Goal: Task Accomplishment & Management: Manage account settings

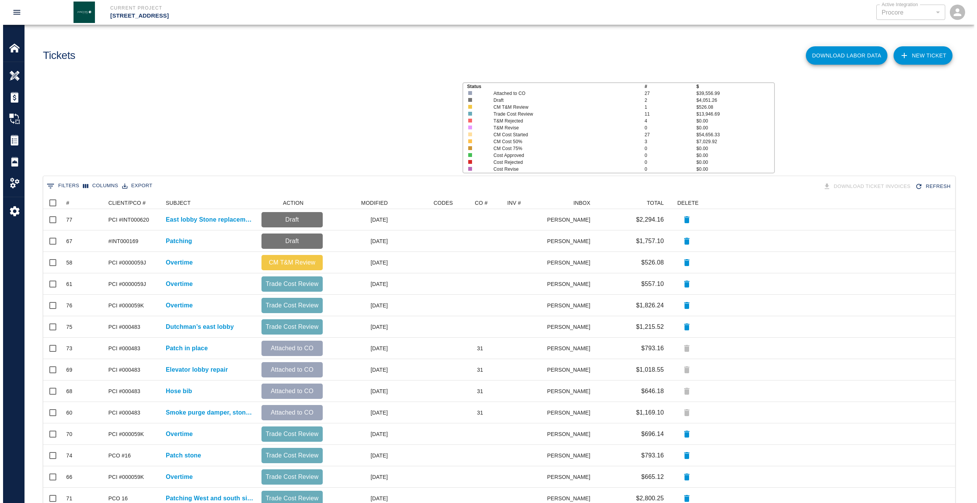
scroll to position [435, 906]
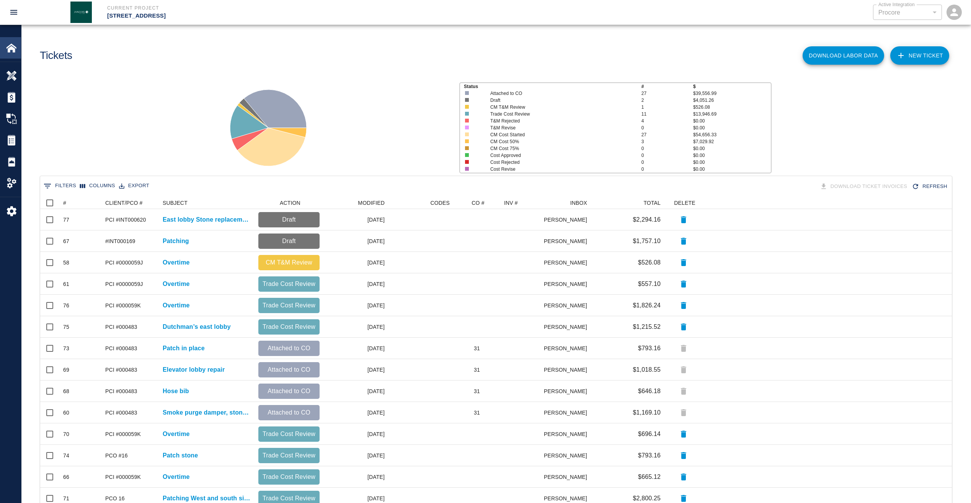
click at [15, 52] on img at bounding box center [11, 47] width 11 height 11
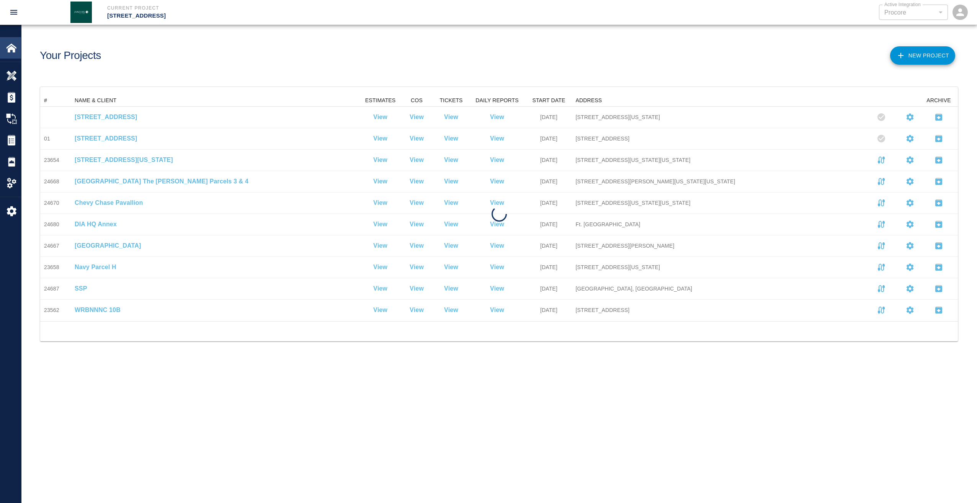
scroll to position [221, 912]
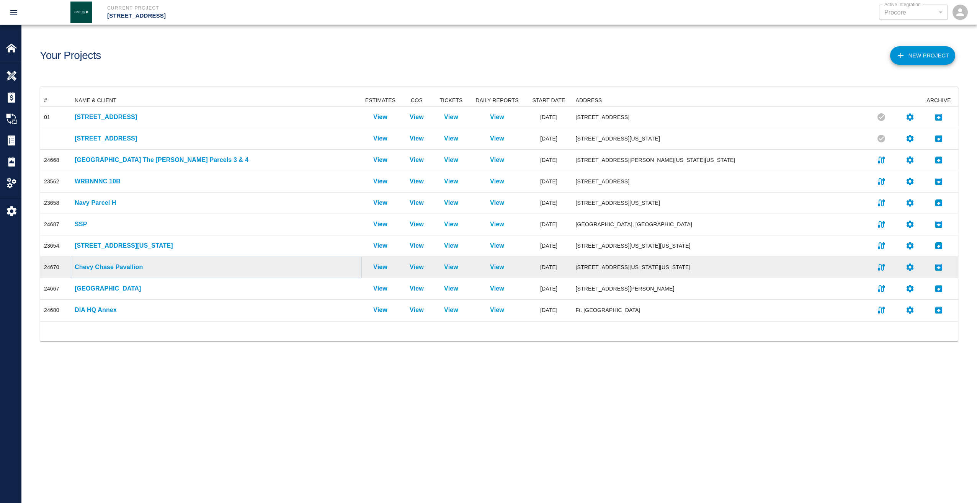
click at [96, 271] on p "Chevy Chase Pavallion" at bounding box center [216, 267] width 283 height 9
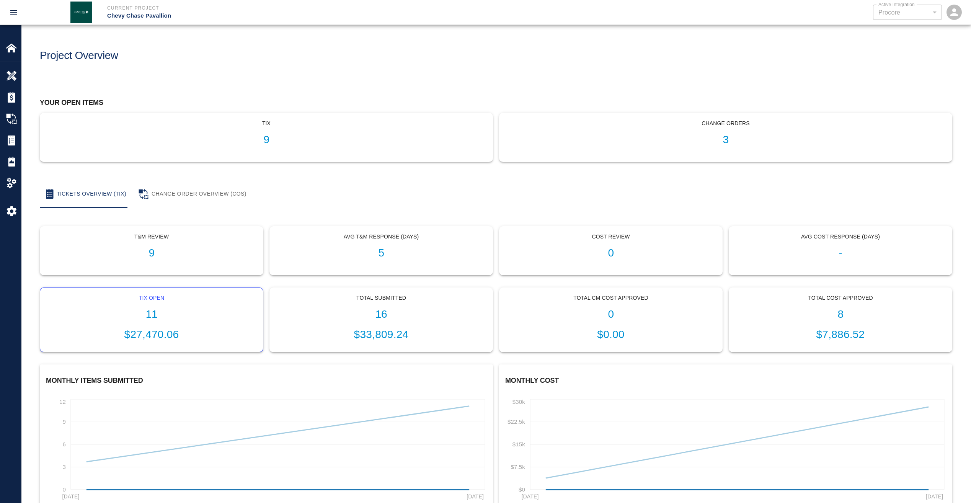
click at [147, 322] on div "Tix Open 11 $27,470.06" at bounding box center [151, 320] width 223 height 64
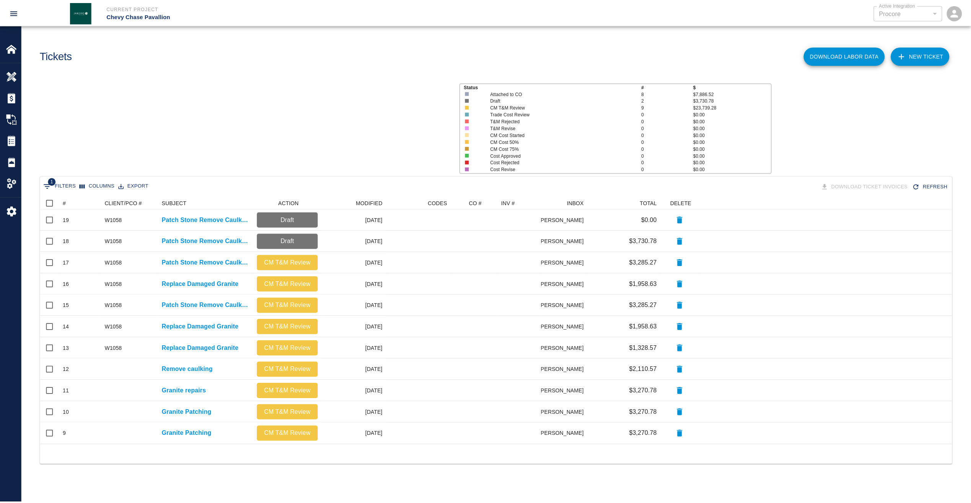
scroll to position [242, 912]
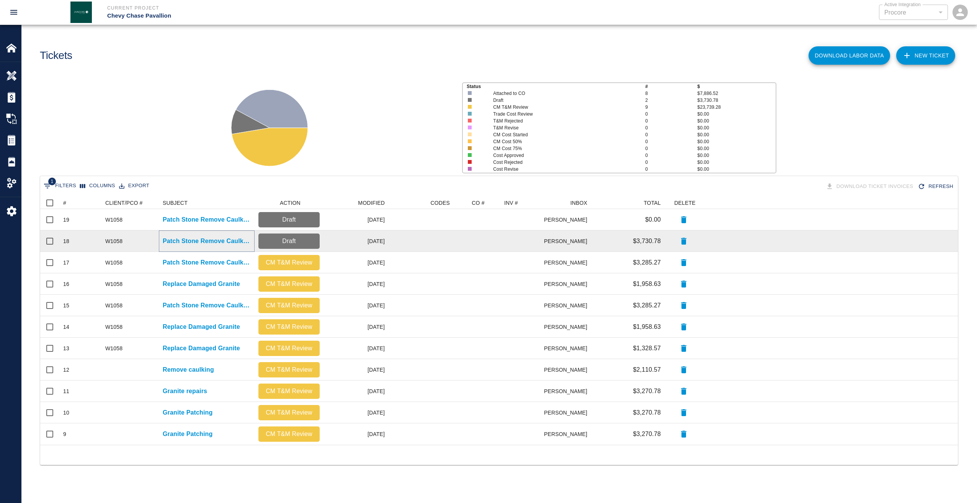
click at [187, 239] on p "Patch Stone Remove Caulking" at bounding box center [207, 241] width 88 height 9
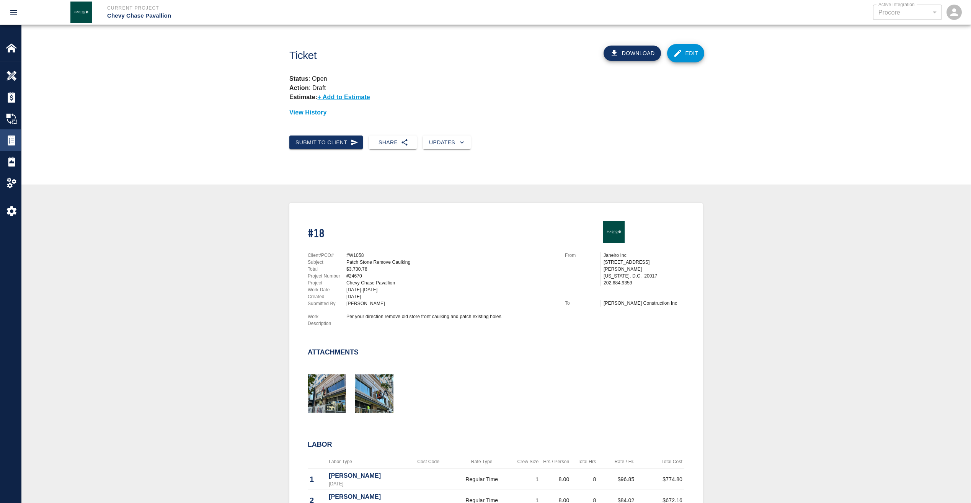
click at [14, 139] on img at bounding box center [11, 140] width 11 height 11
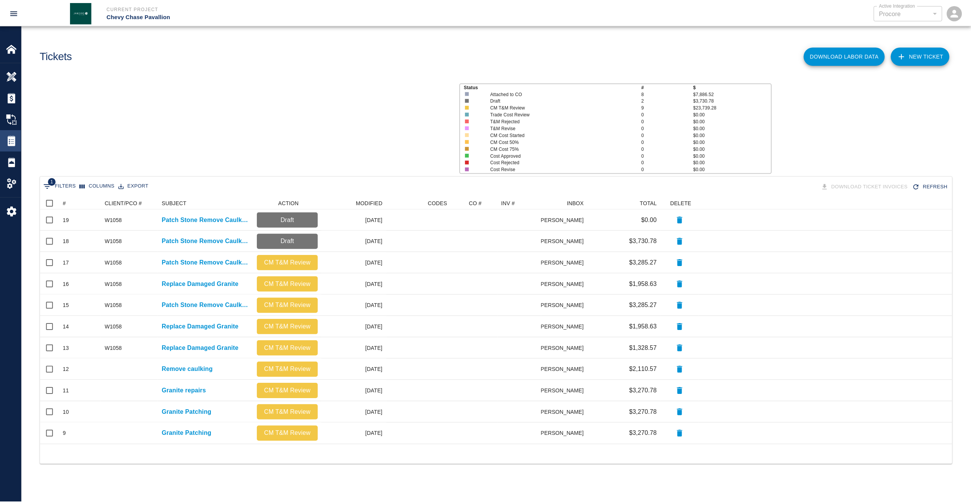
scroll to position [242, 912]
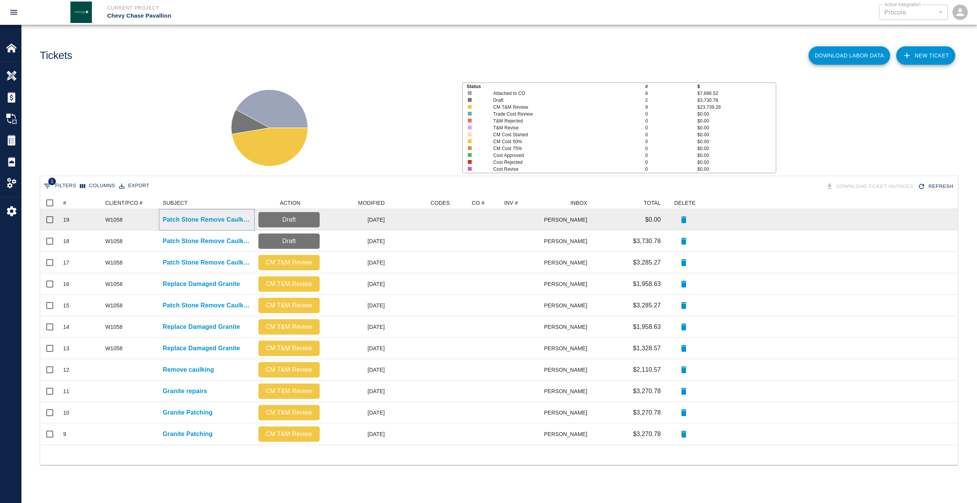
click at [243, 223] on p "Patch Stone Remove Caulking" at bounding box center [207, 219] width 88 height 9
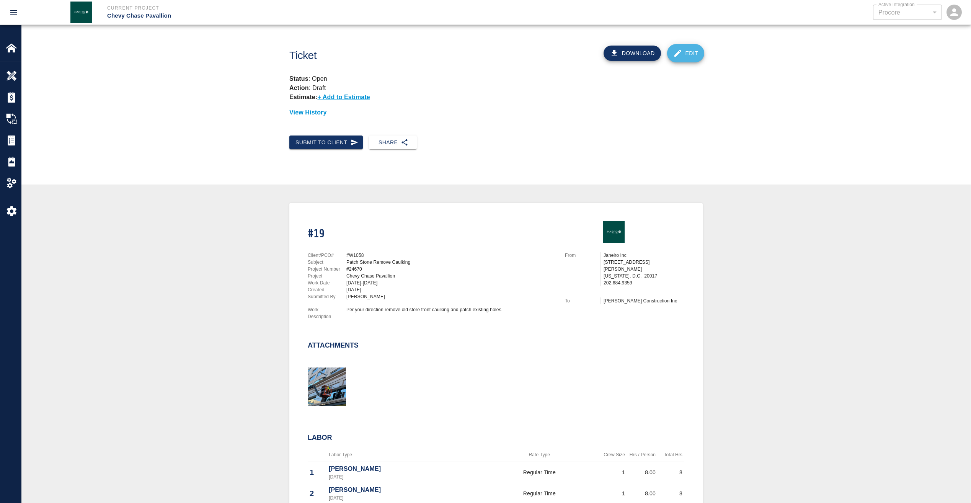
click at [696, 54] on link "Edit" at bounding box center [686, 53] width 38 height 18
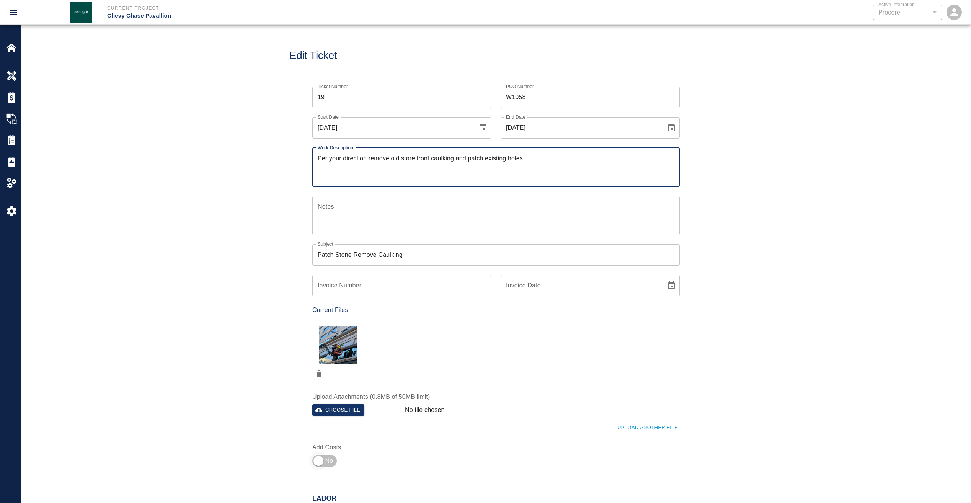
click at [325, 459] on input "checkbox" at bounding box center [318, 461] width 55 height 18
checkbox input "true"
type input "1"
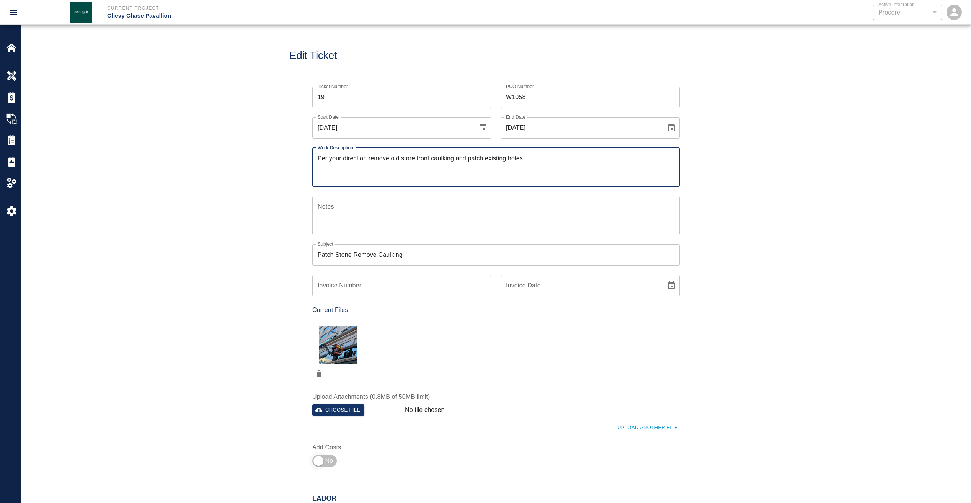
type input "1"
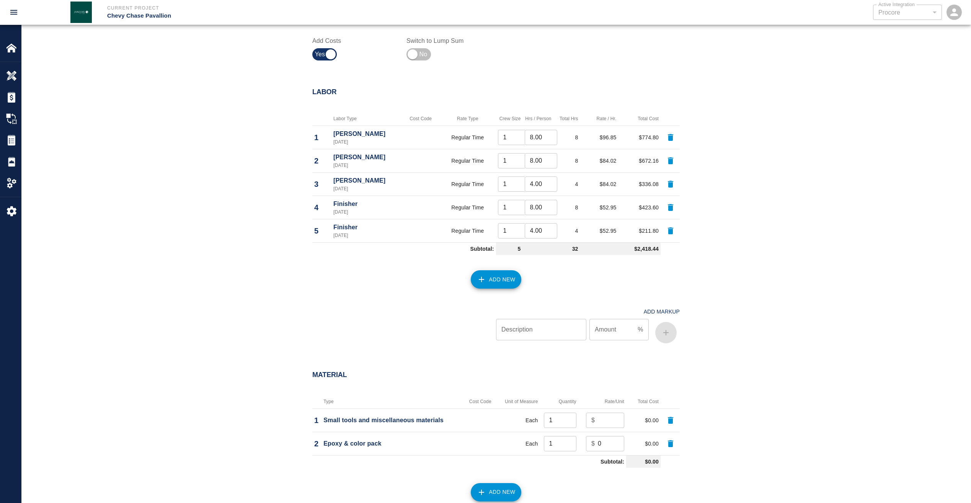
scroll to position [421, 0]
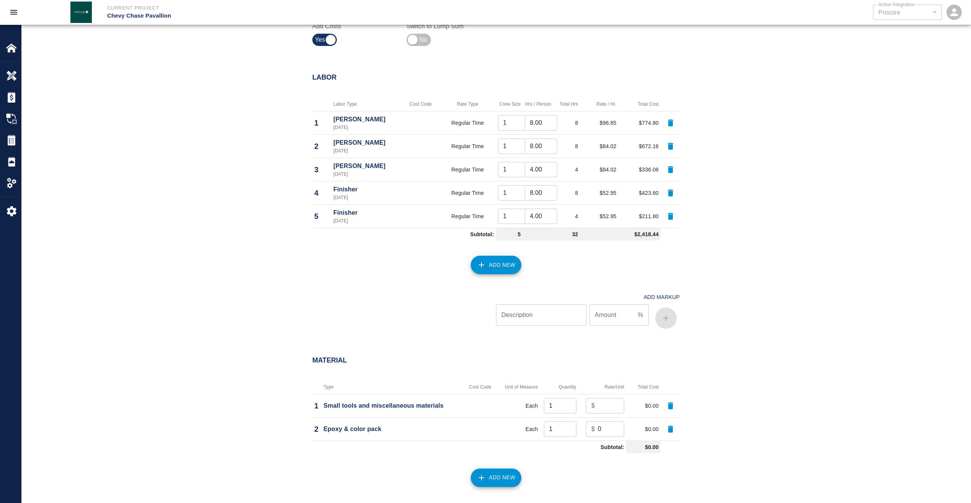
click at [611, 404] on input "number" at bounding box center [611, 405] width 26 height 15
type input "100"
type input "50"
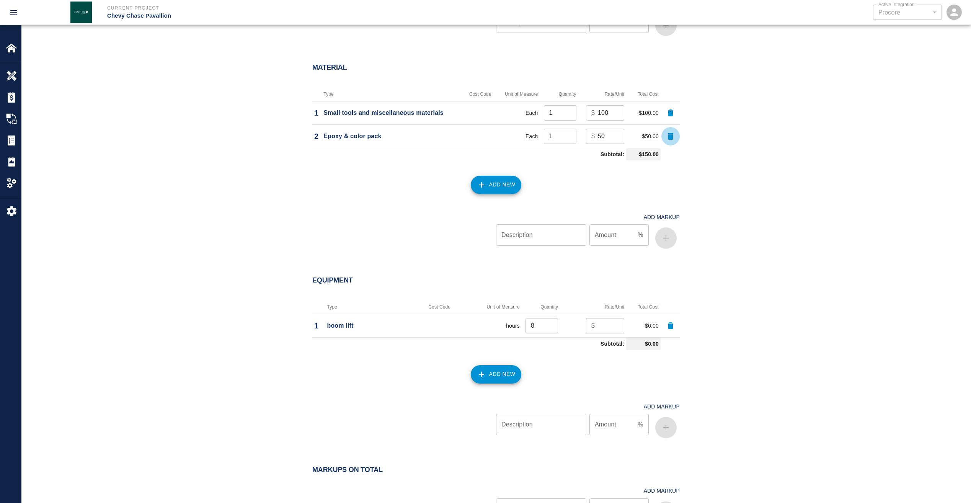
scroll to position [727, 0]
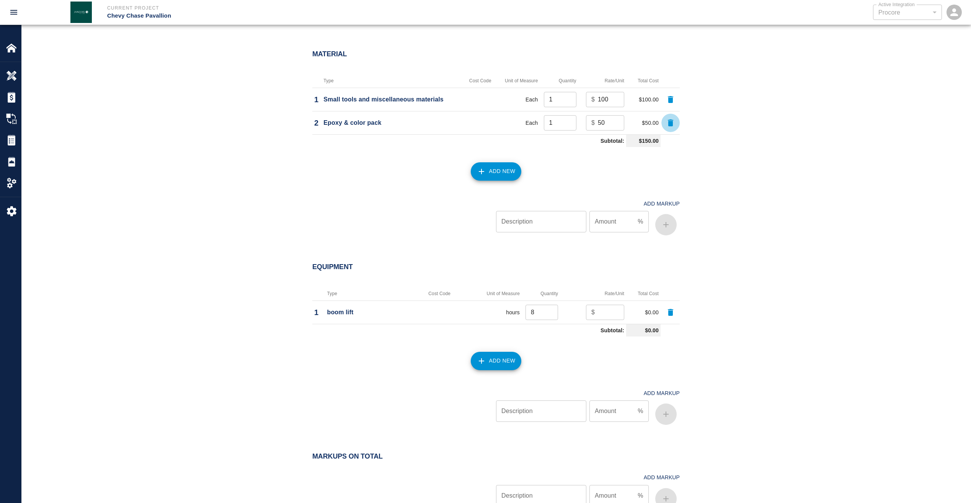
click at [609, 314] on input "number" at bounding box center [611, 312] width 26 height 15
type input "50"
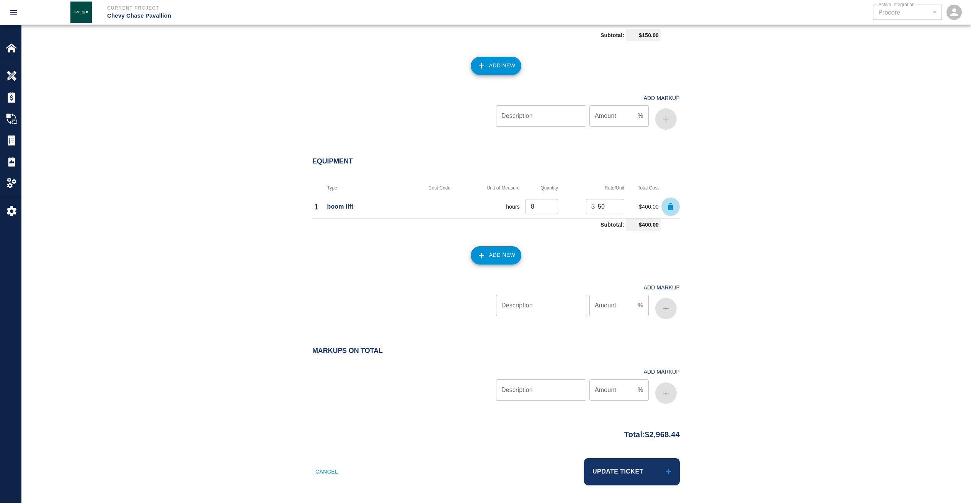
scroll to position [833, 0]
click at [559, 397] on input "Description" at bounding box center [541, 389] width 90 height 21
type input "markup"
type input "15"
click at [669, 395] on icon "button" at bounding box center [666, 392] width 9 height 9
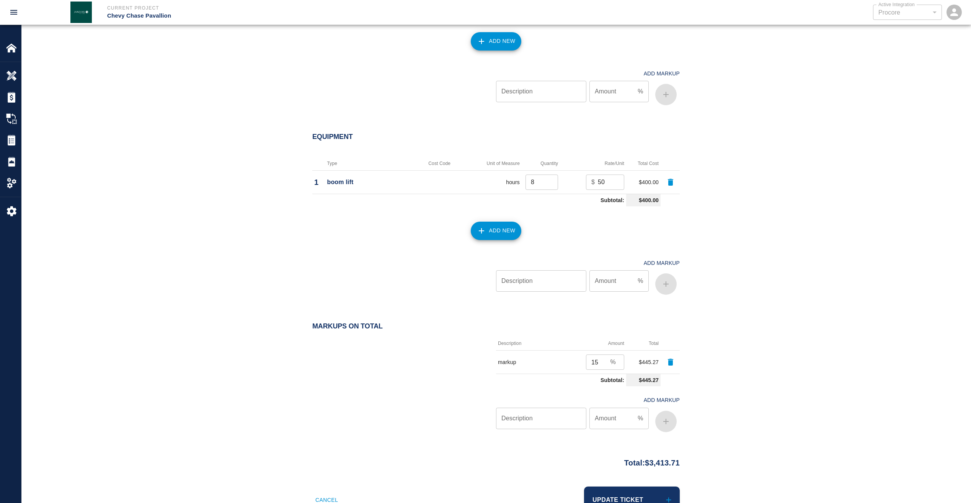
scroll to position [886, 0]
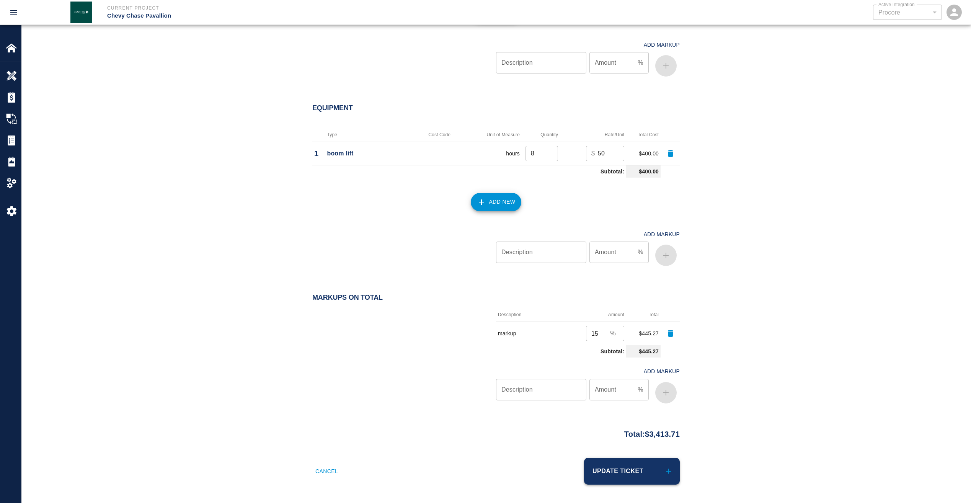
click at [639, 469] on button "Update Ticket" at bounding box center [632, 471] width 96 height 27
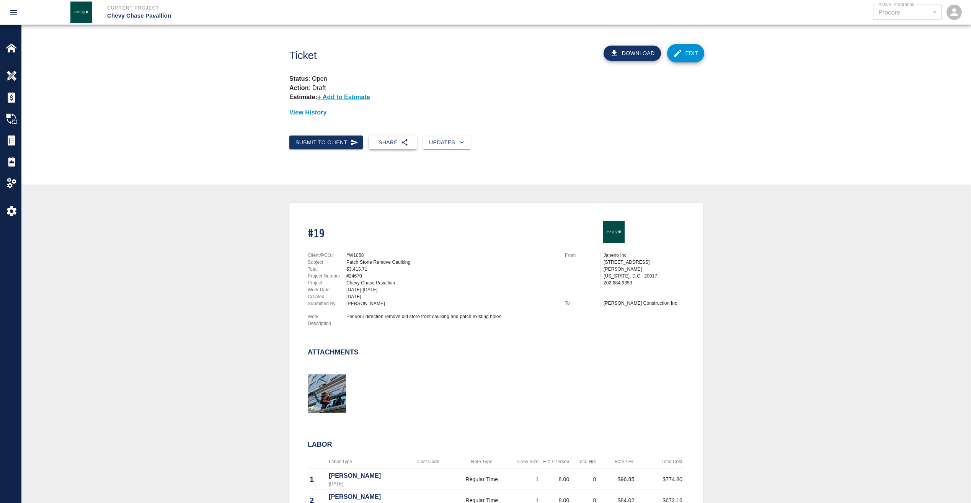
click at [396, 142] on button "Share" at bounding box center [393, 143] width 48 height 14
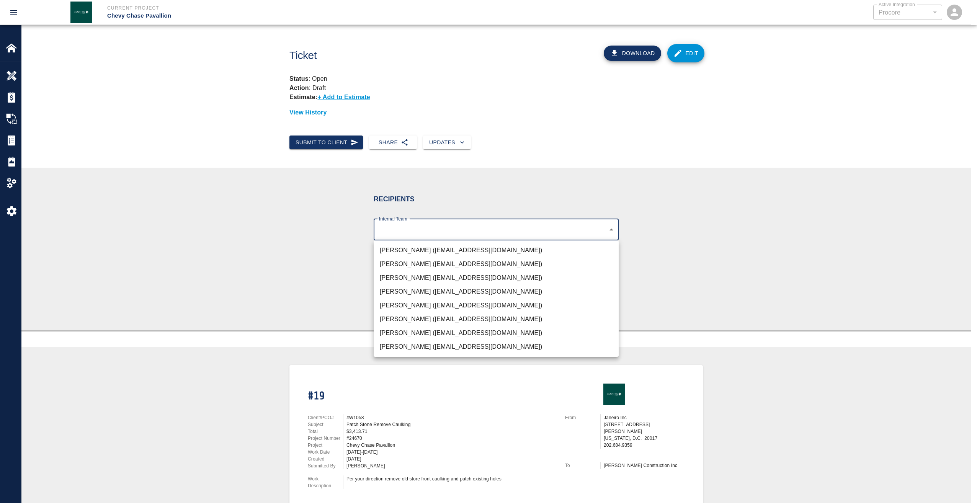
click at [611, 229] on body "Current Project Chevy Chase Pavallion Active Integration Procore 1 Active Integ…" at bounding box center [488, 251] width 977 height 503
click at [464, 250] on li "[PERSON_NAME] ([EMAIL_ADDRESS][DOMAIN_NAME])" at bounding box center [496, 250] width 245 height 14
click at [449, 273] on li "[PERSON_NAME] ([EMAIL_ADDRESS][DOMAIN_NAME])" at bounding box center [496, 278] width 245 height 14
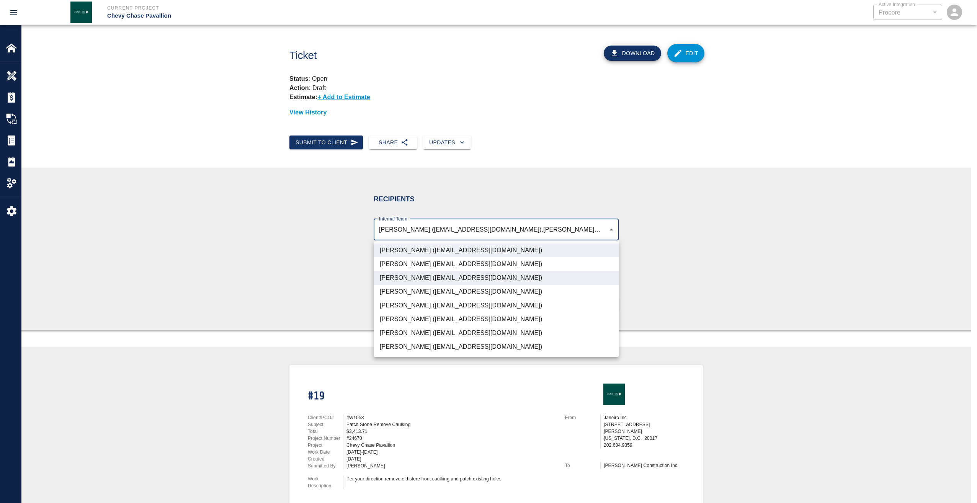
click at [410, 346] on li "[PERSON_NAME] ([EMAIL_ADDRESS][DOMAIN_NAME])" at bounding box center [496, 347] width 245 height 14
type input "d395756c-129e-49ba-988f-03bd9a731269,4738c551-be7f-4d44-ba86-0cff0c6cdd79,03123…"
click at [287, 281] on div at bounding box center [488, 251] width 977 height 503
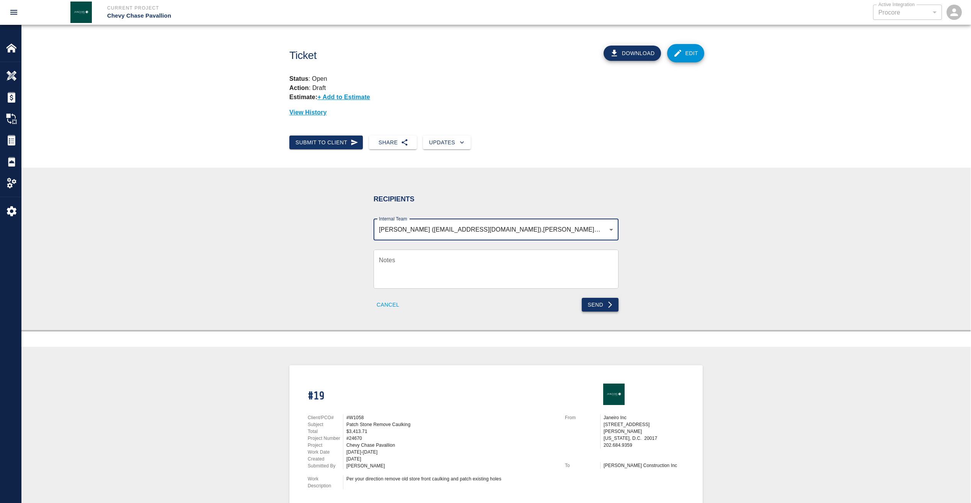
click at [603, 301] on button "Send" at bounding box center [600, 305] width 37 height 14
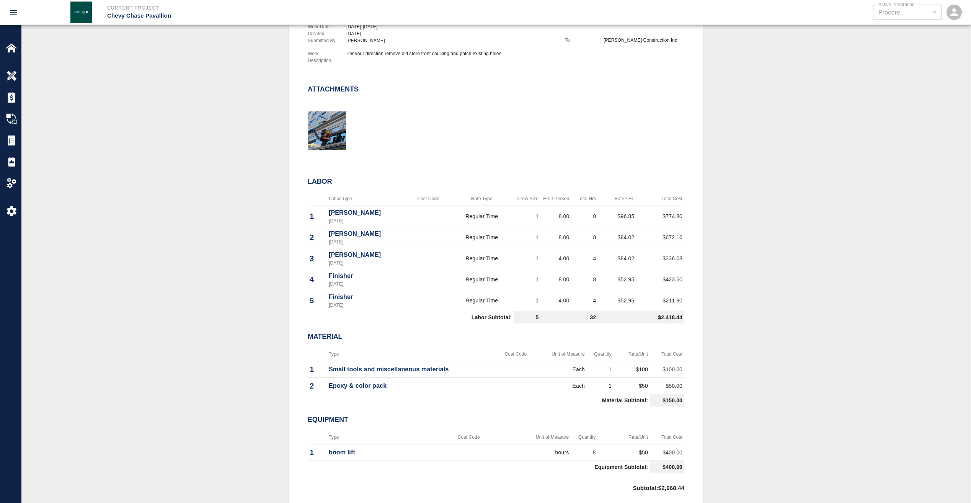
scroll to position [230, 0]
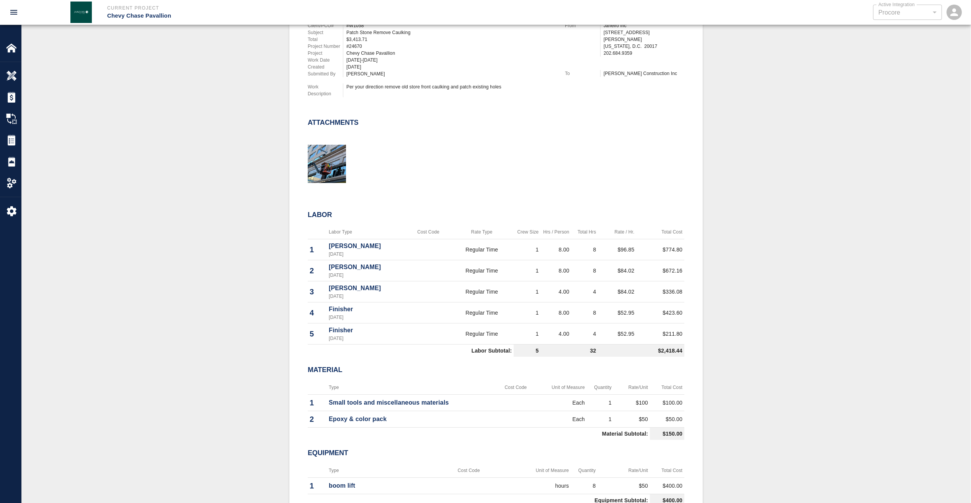
click at [169, 91] on div "#19 Client/PCO# #W1058 Subject Patch Stone Remove Caulking Total $3,413.71 Proj…" at bounding box center [496, 292] width 913 height 639
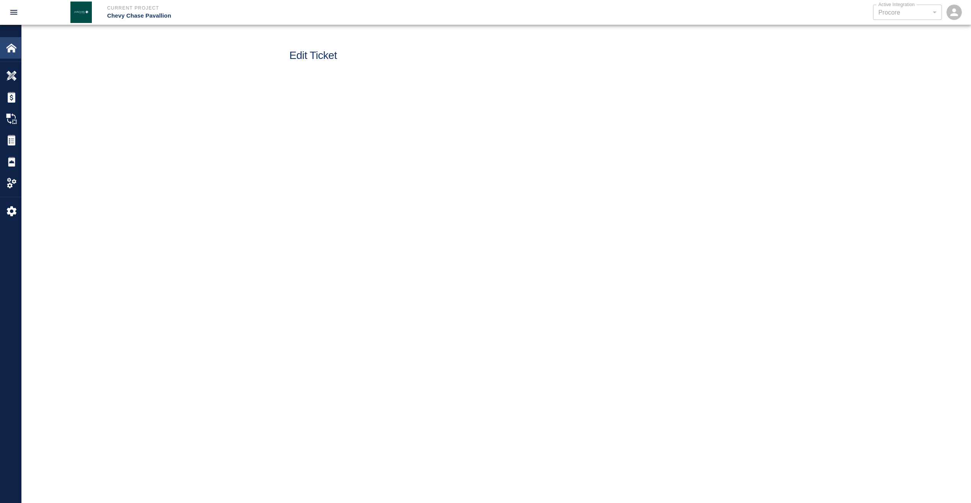
click at [11, 48] on img at bounding box center [11, 47] width 11 height 11
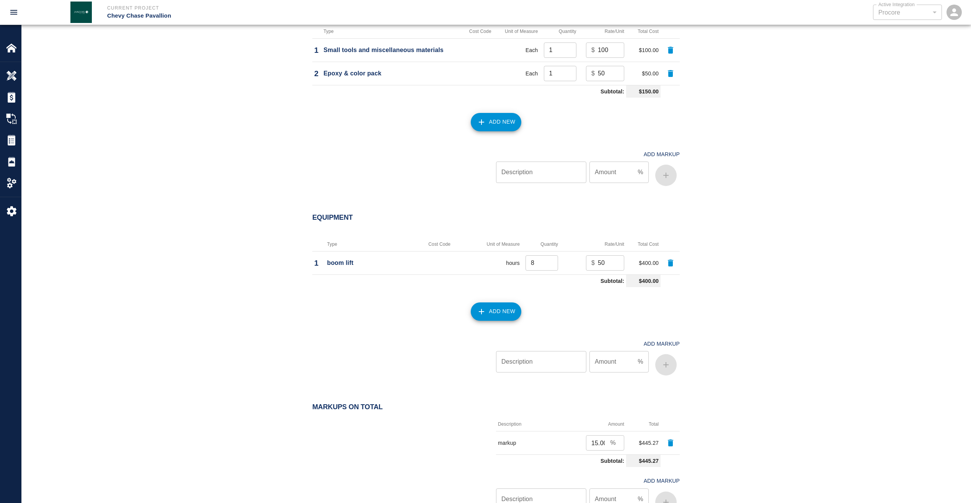
scroll to position [886, 0]
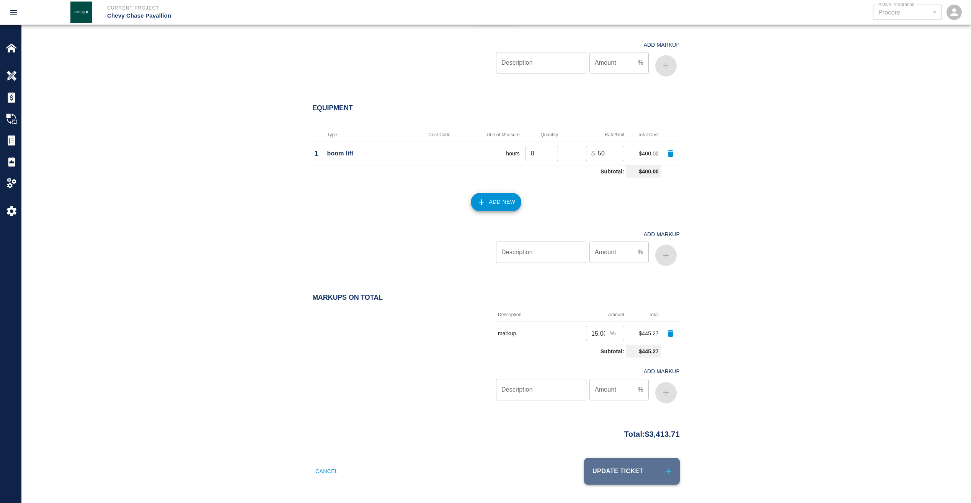
click at [635, 472] on button "Update Ticket" at bounding box center [632, 471] width 96 height 27
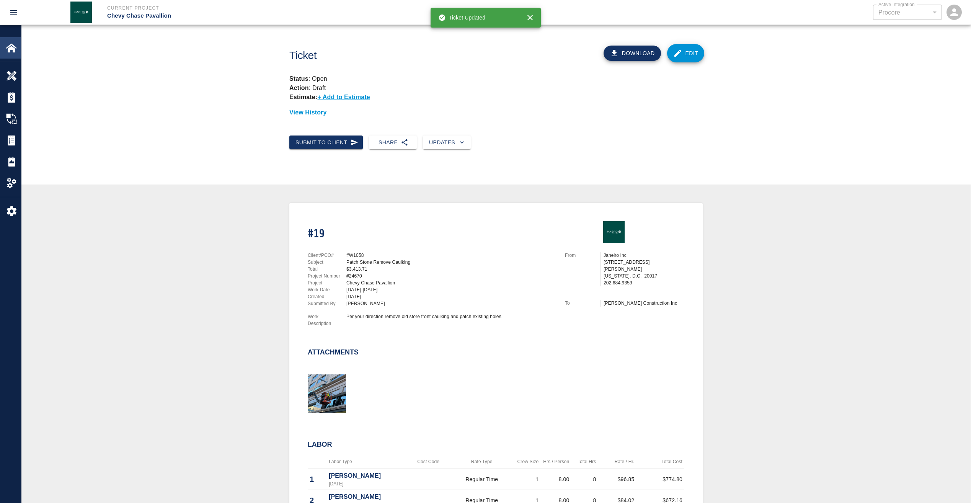
click at [8, 49] on img at bounding box center [11, 47] width 11 height 11
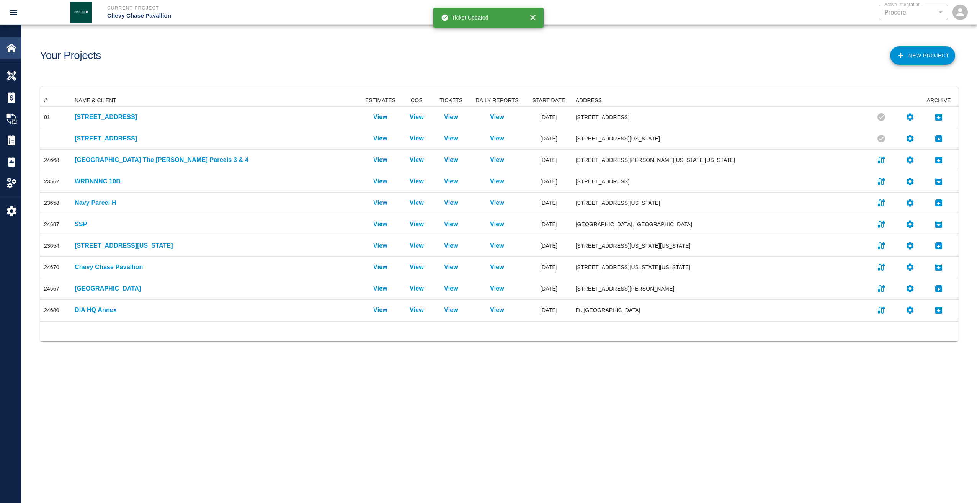
scroll to position [221, 912]
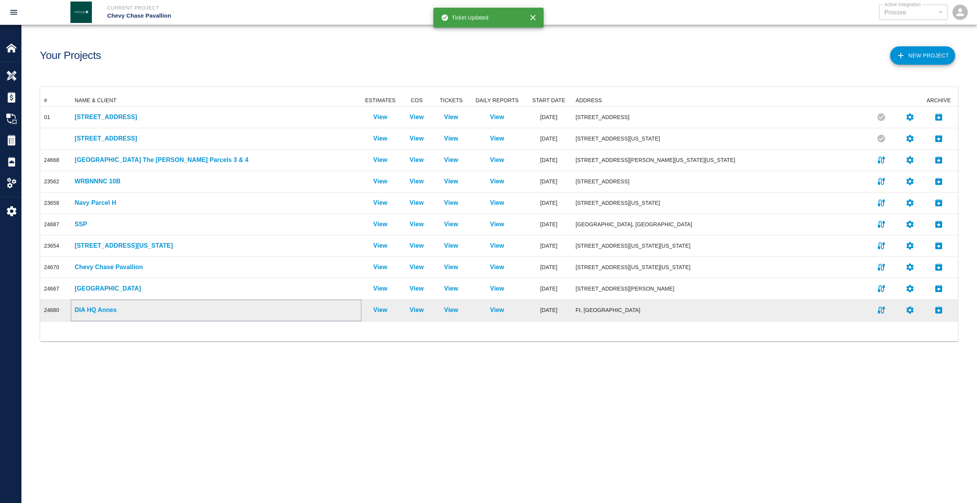
click at [77, 307] on p "DIA HQ Annex" at bounding box center [216, 310] width 283 height 9
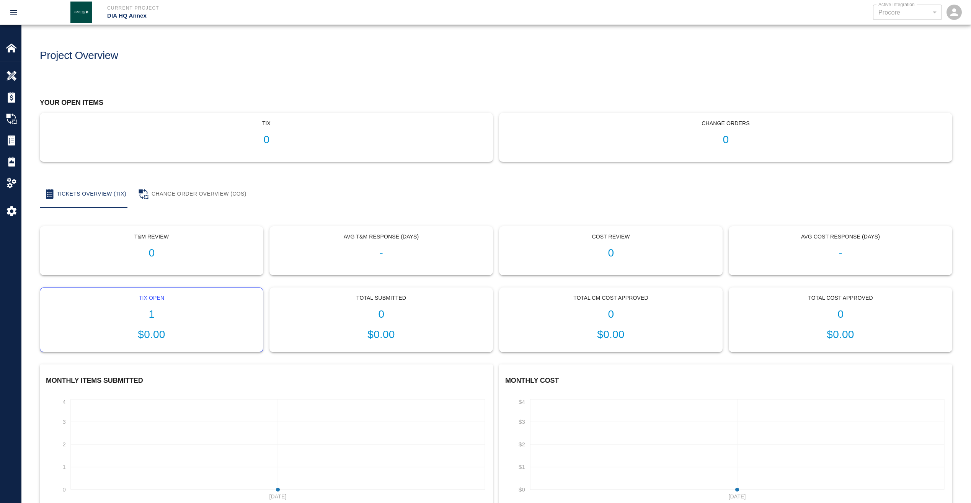
click at [153, 320] on h1 "1" at bounding box center [151, 314] width 211 height 13
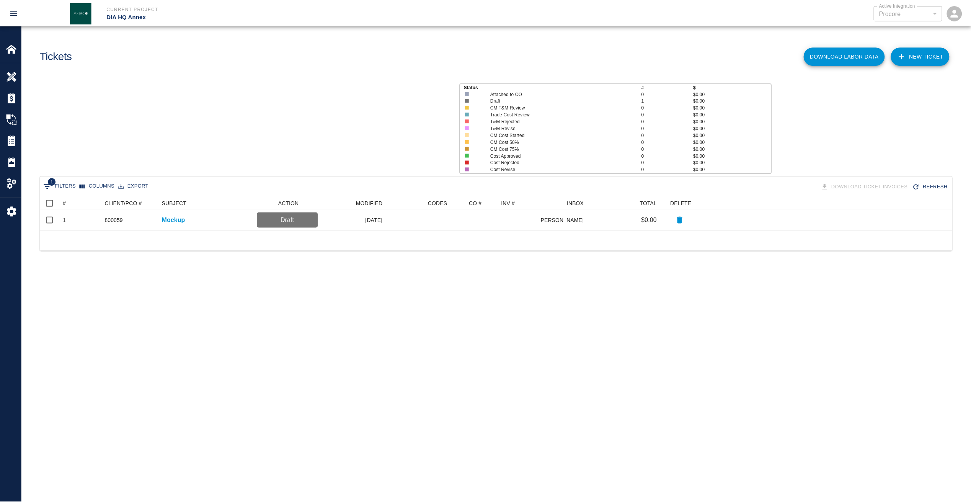
scroll to position [28, 912]
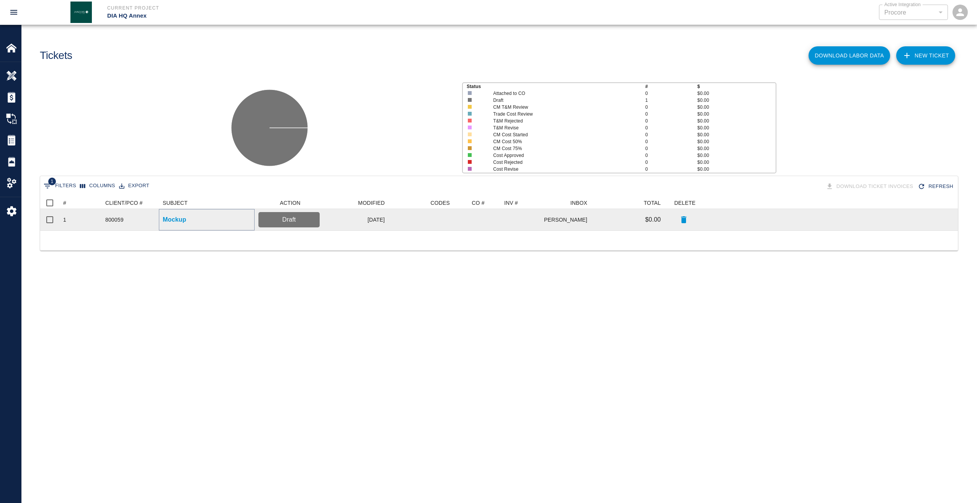
click at [180, 217] on p "Mockup" at bounding box center [174, 219] width 23 height 9
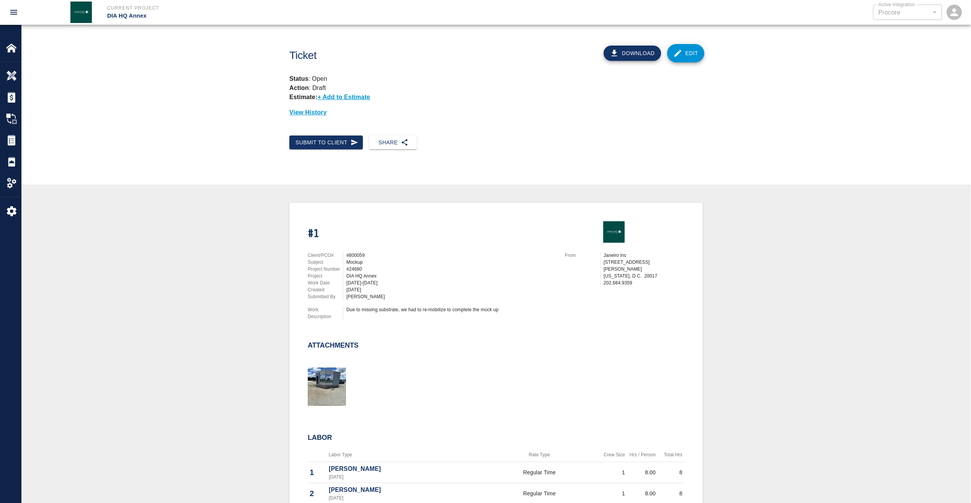
click at [687, 53] on link "Edit" at bounding box center [686, 53] width 38 height 18
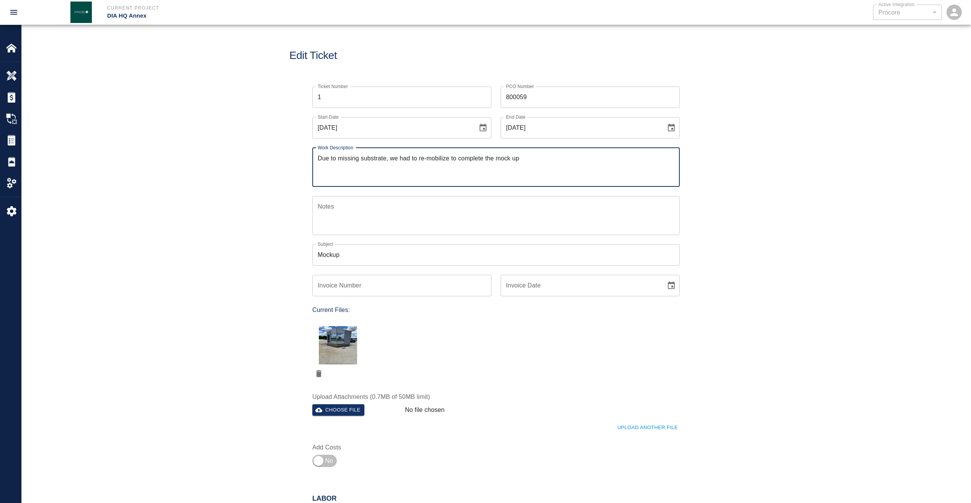
click at [416, 215] on textarea "Notes" at bounding box center [496, 215] width 357 height 26
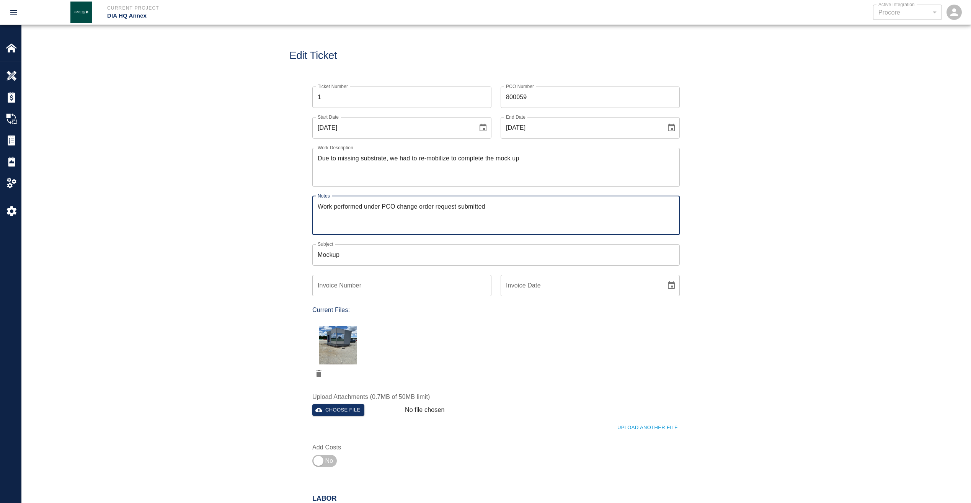
click at [383, 207] on textarea "Work performed under PCO change order request submitted" at bounding box center [496, 215] width 357 height 26
click at [522, 209] on textarea "Work performed under submitted PCO change order request submitted" at bounding box center [496, 215] width 357 height 26
type textarea "Work performed under submitted PCO change order request"
click at [325, 99] on input "1" at bounding box center [401, 97] width 179 height 21
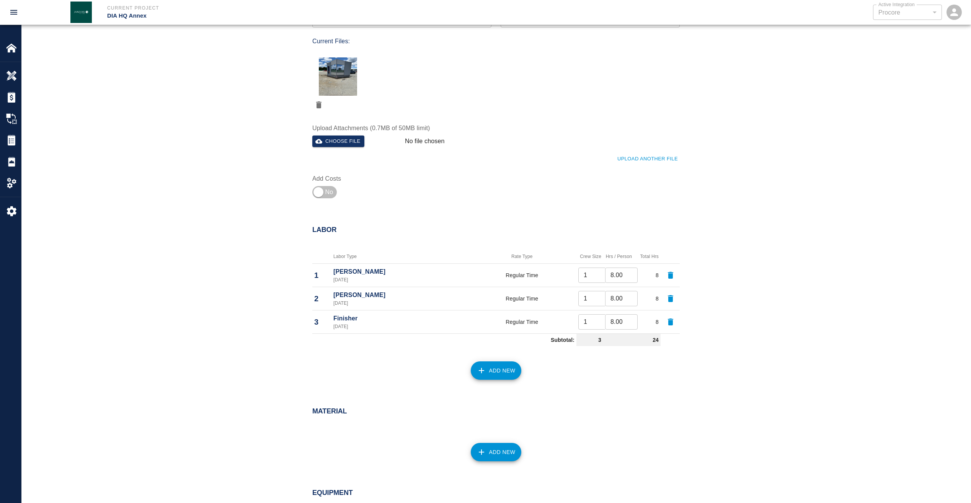
scroll to position [416, 0]
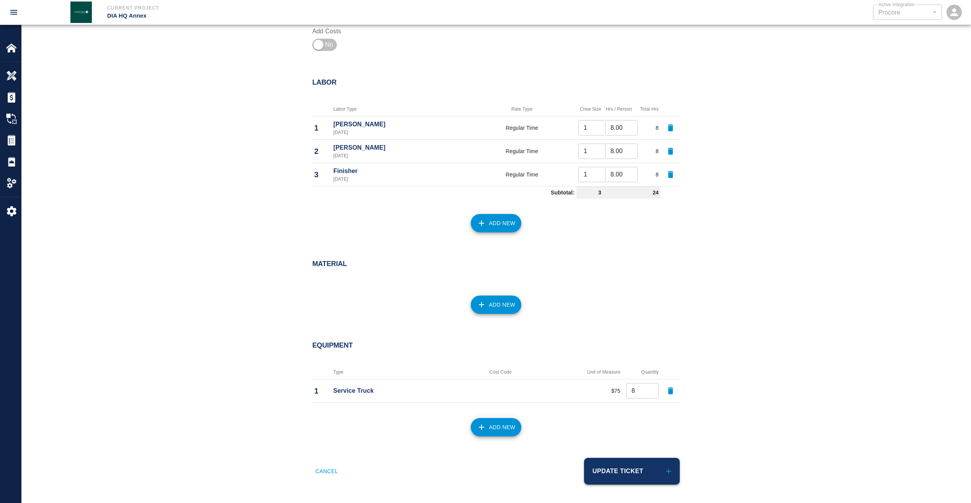
type input "Mockup COR"
click at [617, 467] on button "Update Ticket" at bounding box center [632, 471] width 96 height 27
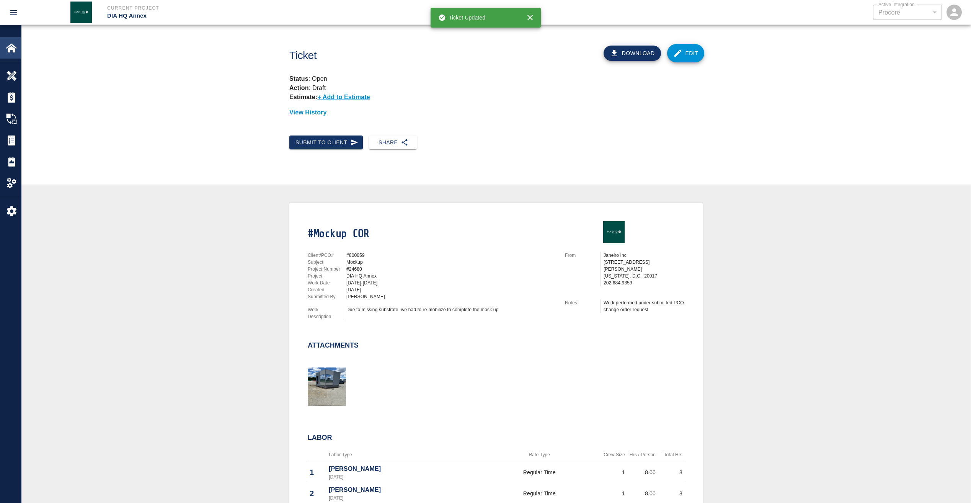
click at [16, 50] on img at bounding box center [11, 47] width 11 height 11
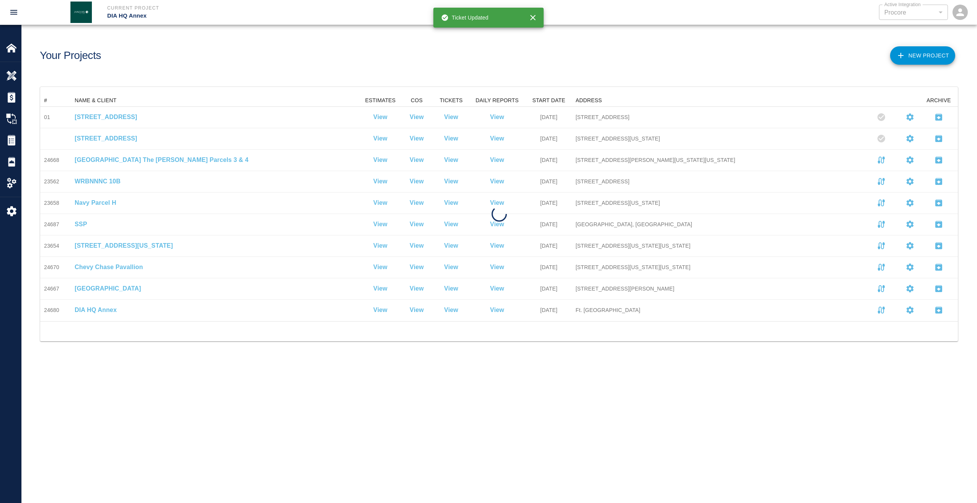
scroll to position [221, 912]
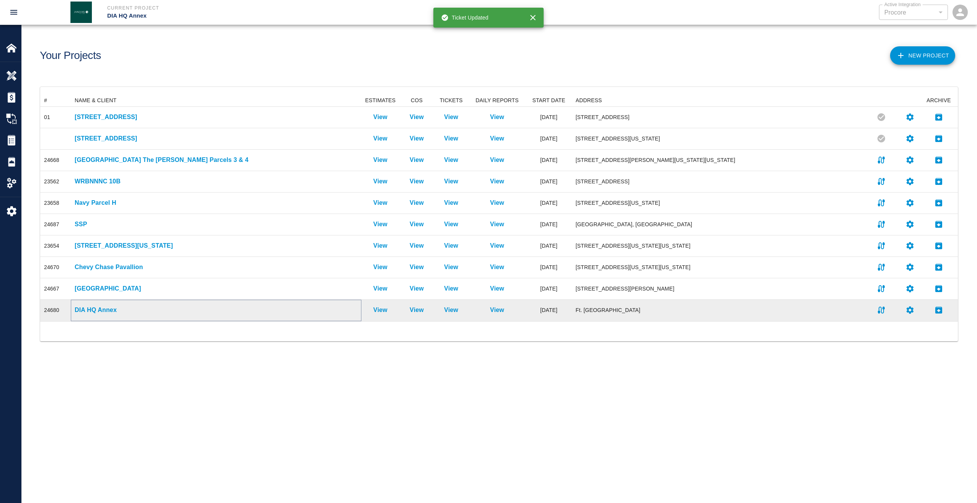
click at [110, 308] on p "DIA HQ Annex" at bounding box center [216, 310] width 283 height 9
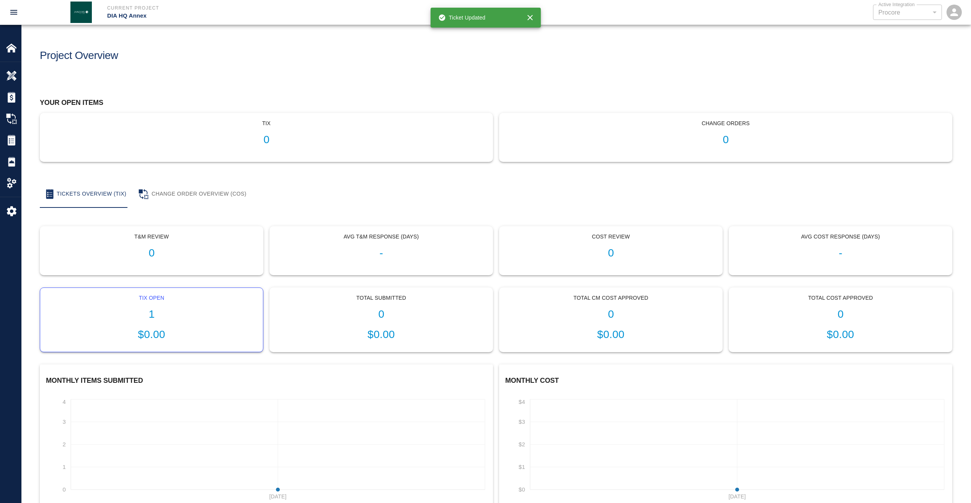
click at [149, 308] on h1 "1" at bounding box center [151, 314] width 211 height 13
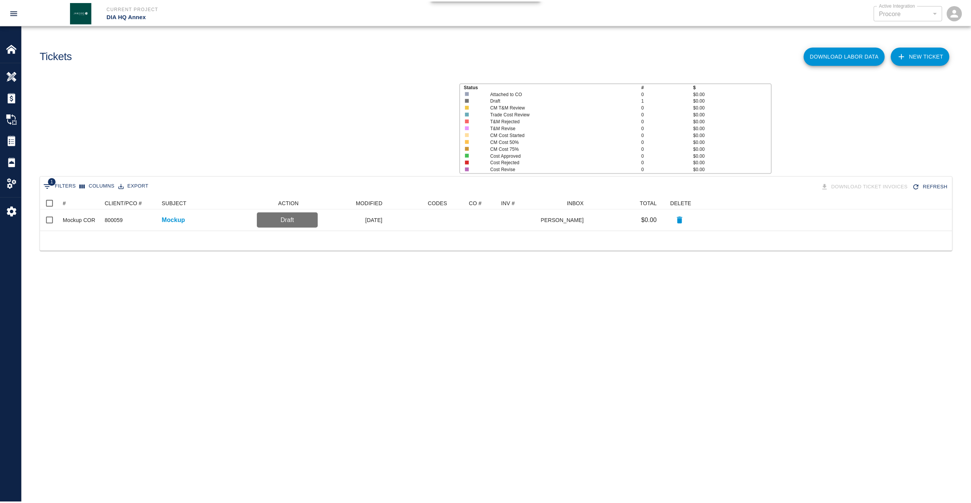
scroll to position [28, 912]
